Goal: Entertainment & Leisure: Consume media (video, audio)

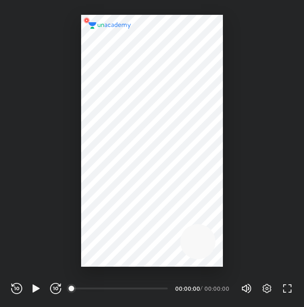
scroll to position [307, 304]
click at [34, 290] on icon "button" at bounding box center [35, 289] width 7 height 8
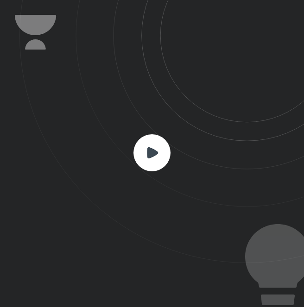
click at [158, 149] on rect at bounding box center [151, 152] width 37 height 37
click at [163, 146] on rect at bounding box center [151, 152] width 37 height 37
click at [147, 154] on icon at bounding box center [152, 152] width 11 height 11
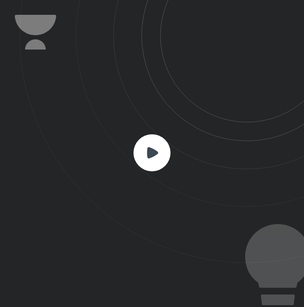
click at [156, 146] on rect at bounding box center [151, 152] width 37 height 37
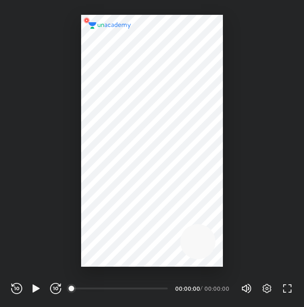
click at [136, 200] on div at bounding box center [152, 141] width 142 height 252
click at [34, 287] on icon "button" at bounding box center [35, 289] width 7 height 8
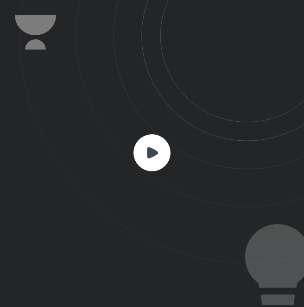
click at [148, 157] on icon at bounding box center [152, 152] width 11 height 11
